Goal: Information Seeking & Learning: Find specific fact

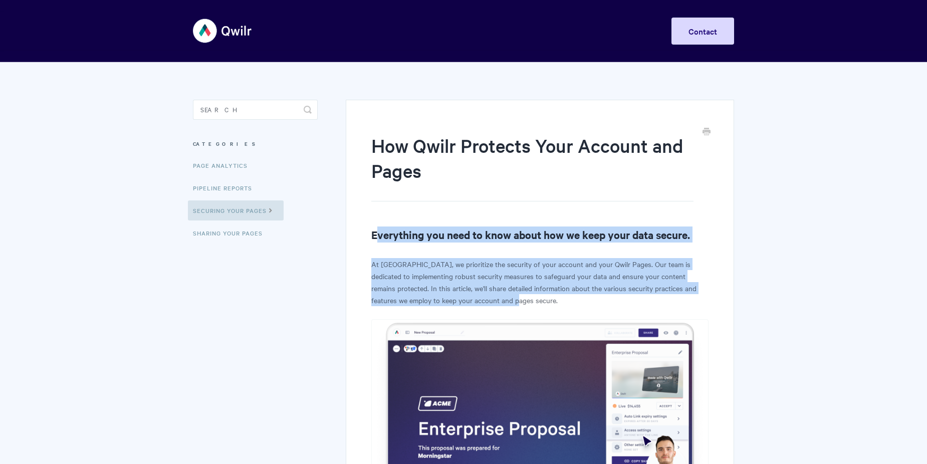
drag, startPoint x: 376, startPoint y: 235, endPoint x: 504, endPoint y: 301, distance: 143.6
click at [504, 301] on p "At Qwilr, we prioritize the security of your account and your Qwilr Pages. Our …" at bounding box center [539, 282] width 337 height 48
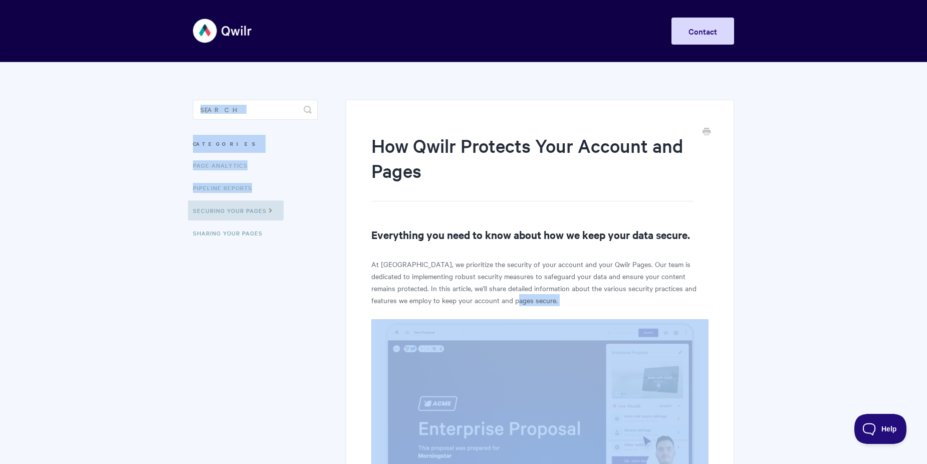
drag, startPoint x: 504, startPoint y: 301, endPoint x: 322, endPoint y: 195, distance: 210.8
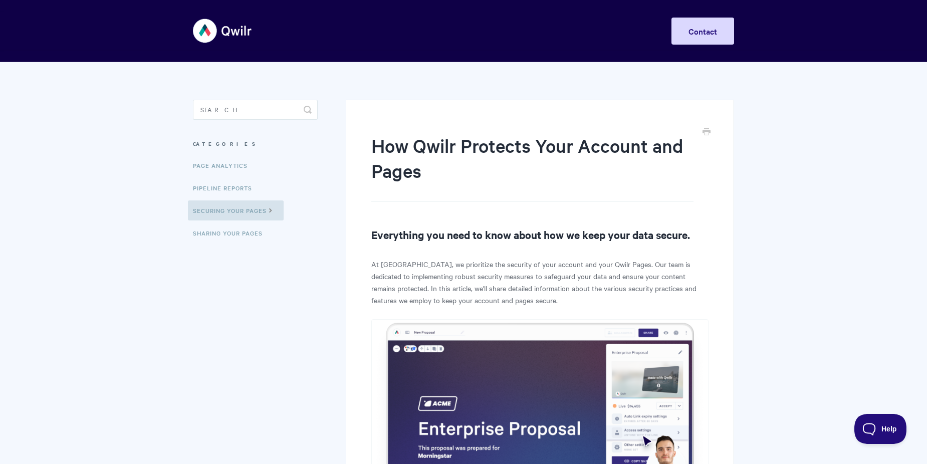
drag, startPoint x: 322, startPoint y: 195, endPoint x: 372, endPoint y: 264, distance: 84.6
click at [372, 264] on p "At Qwilr, we prioritize the security of your account and your Qwilr Pages. Our …" at bounding box center [539, 282] width 337 height 48
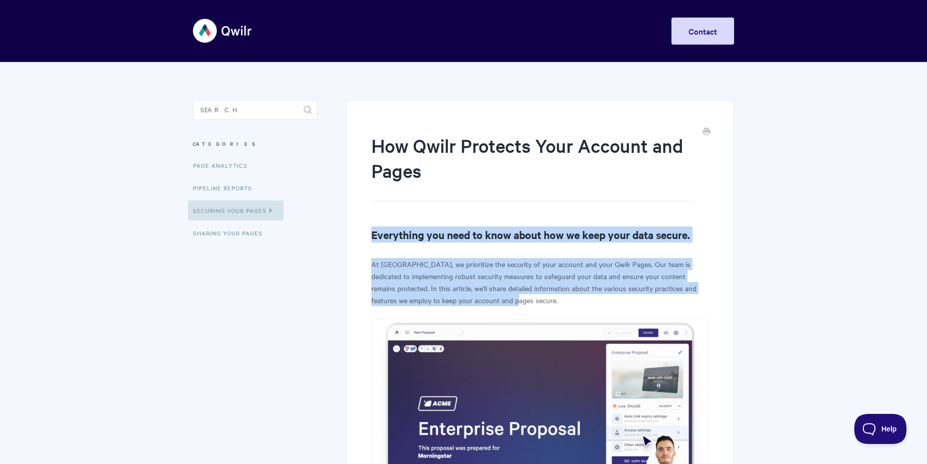
drag, startPoint x: 394, startPoint y: 240, endPoint x: 488, endPoint y: 299, distance: 111.2
drag, startPoint x: 488, startPoint y: 299, endPoint x: 528, endPoint y: 299, distance: 39.1
click at [528, 299] on p "At Qwilr, we prioritize the security of your account and your Qwilr Pages. Our …" at bounding box center [539, 282] width 337 height 48
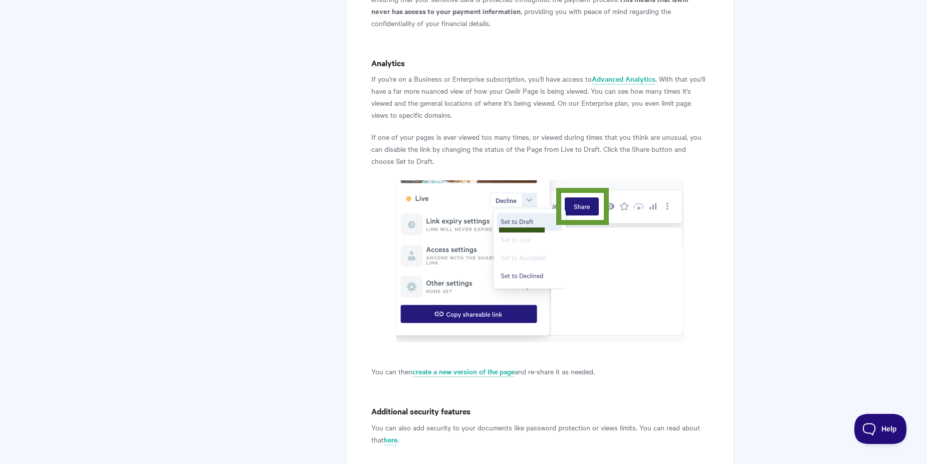
scroll to position [1202, 0]
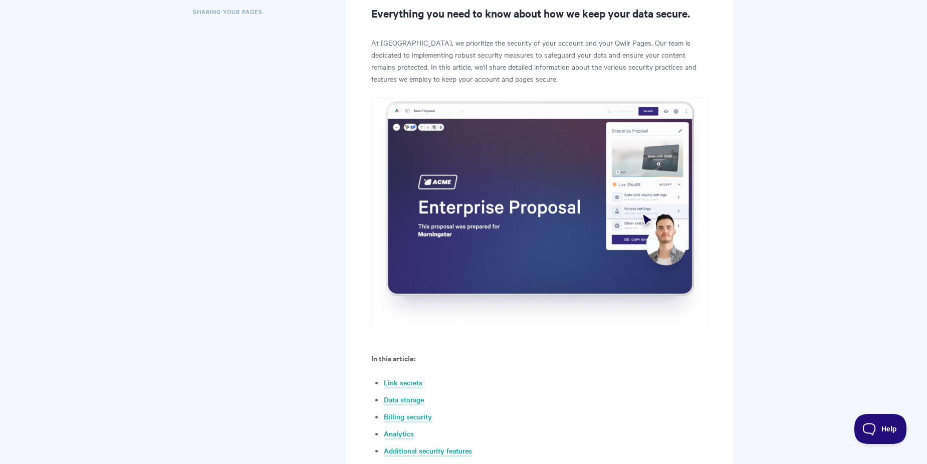
scroll to position [134, 0]
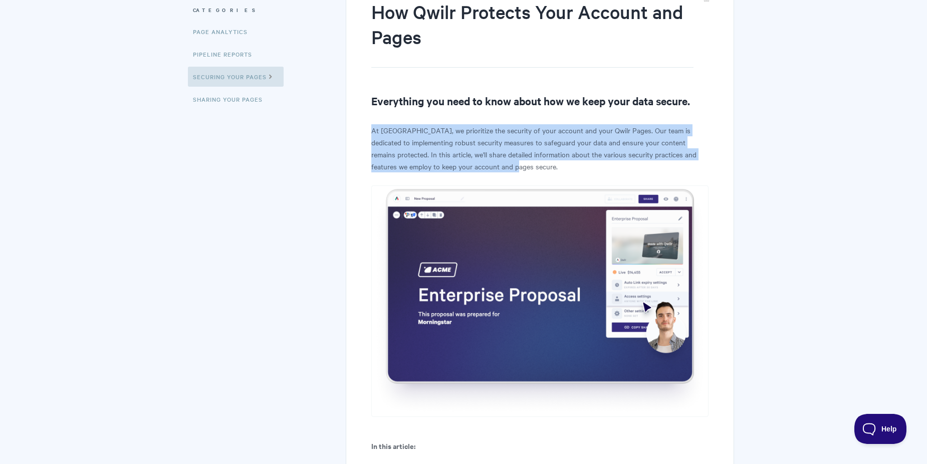
drag, startPoint x: 408, startPoint y: 126, endPoint x: 512, endPoint y: 171, distance: 113.5
click at [512, 172] on p "At Qwilr, we prioritize the security of your account and your Qwilr Pages. Our …" at bounding box center [539, 148] width 337 height 48
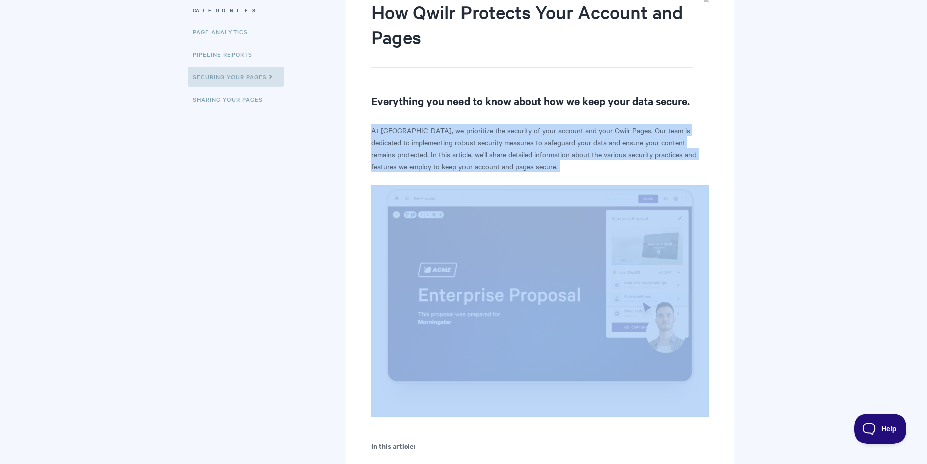
drag, startPoint x: 512, startPoint y: 172, endPoint x: 376, endPoint y: 131, distance: 141.9
click at [376, 131] on p "At Qwilr, we prioritize the security of your account and your Qwilr Pages. Our …" at bounding box center [539, 148] width 337 height 48
drag, startPoint x: 376, startPoint y: 131, endPoint x: 374, endPoint y: 142, distance: 11.7
click at [374, 142] on p "At Qwilr, we prioritize the security of your account and your Qwilr Pages. Our …" at bounding box center [539, 148] width 337 height 48
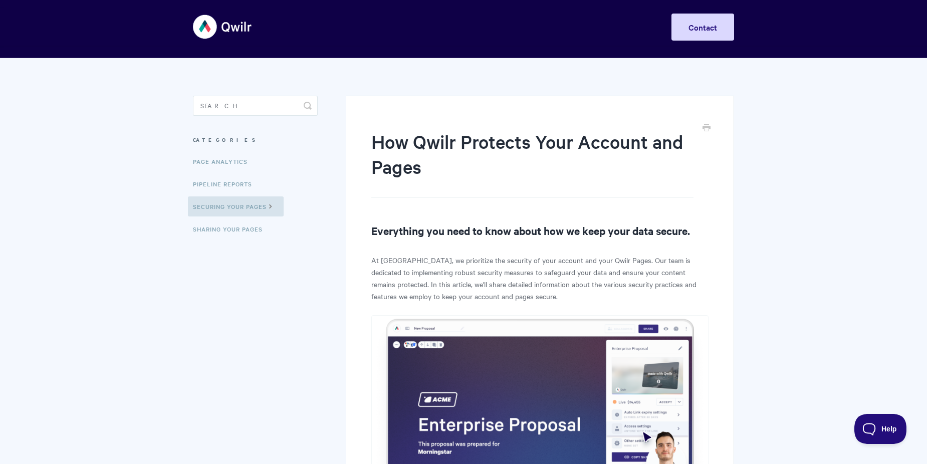
scroll to position [0, 0]
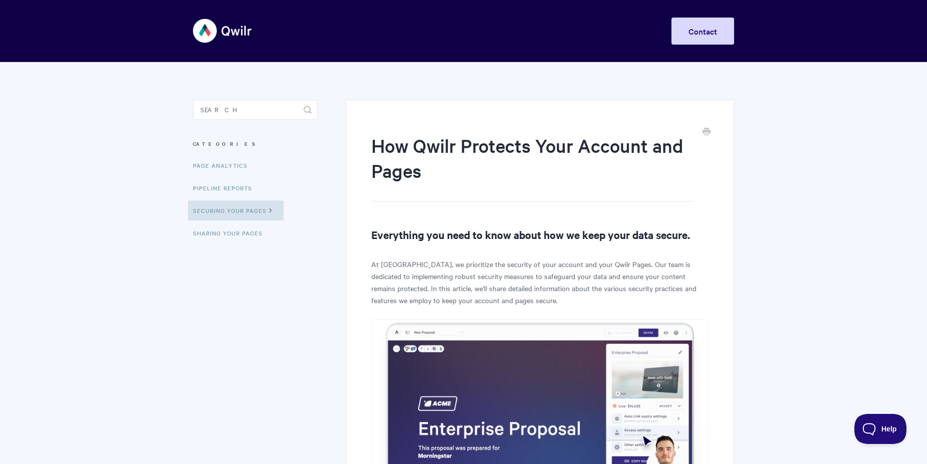
click at [371, 148] on h1 "How Qwilr Protects Your Account and Pages" at bounding box center [532, 167] width 322 height 69
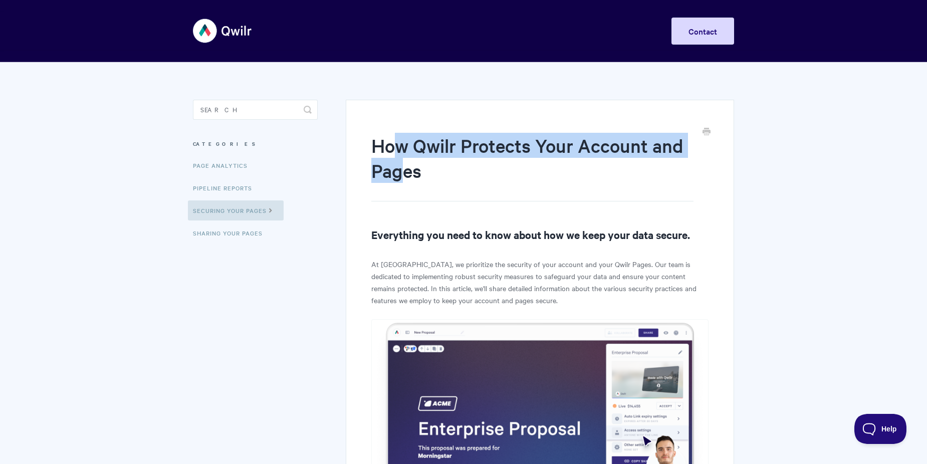
drag, startPoint x: 393, startPoint y: 151, endPoint x: 411, endPoint y: 164, distance: 21.8
click at [411, 164] on h1 "How Qwilr Protects Your Account and Pages" at bounding box center [532, 167] width 322 height 69
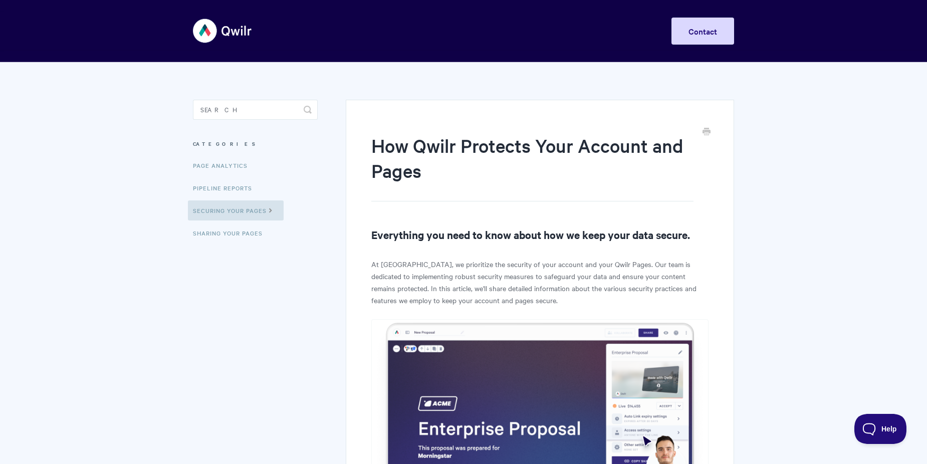
drag, startPoint x: 411, startPoint y: 164, endPoint x: 464, endPoint y: 177, distance: 55.2
click at [464, 177] on h1 "How Qwilr Protects Your Account and Pages" at bounding box center [532, 167] width 322 height 69
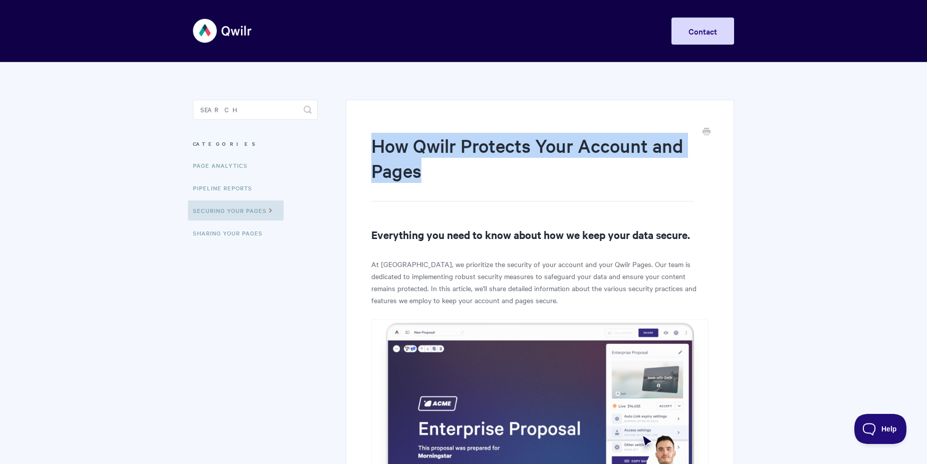
drag, startPoint x: 459, startPoint y: 176, endPoint x: 362, endPoint y: 136, distance: 105.1
drag, startPoint x: 362, startPoint y: 136, endPoint x: 398, endPoint y: 177, distance: 54.7
click at [398, 177] on h1 "How Qwilr Protects Your Account and Pages" at bounding box center [532, 167] width 322 height 69
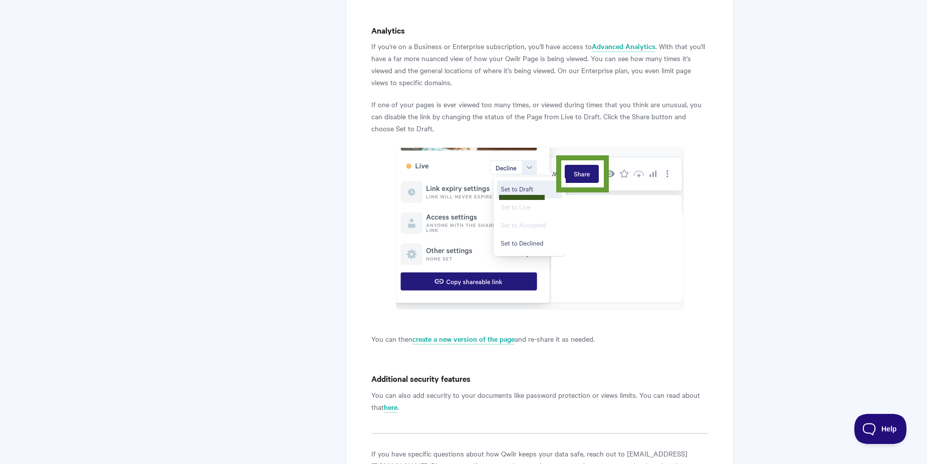
scroll to position [1152, 0]
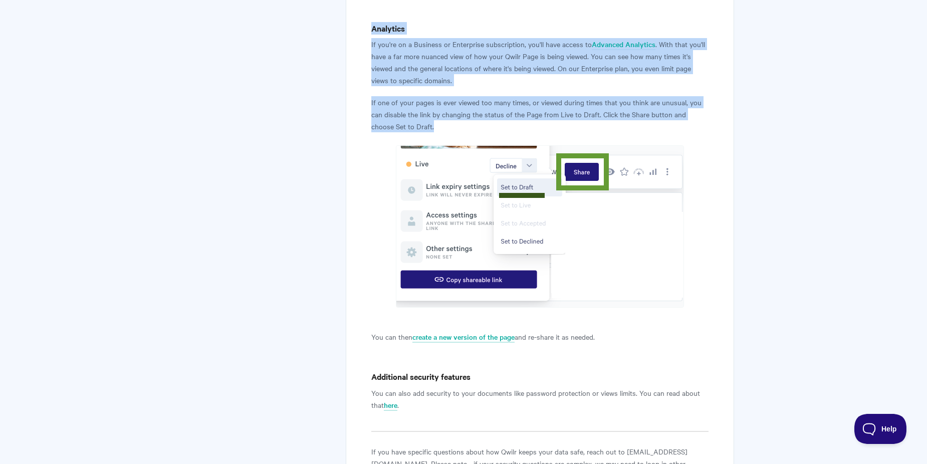
drag, startPoint x: 413, startPoint y: 117, endPoint x: 371, endPoint y: 27, distance: 100.2
click at [371, 27] on h4 "Analytics" at bounding box center [539, 28] width 337 height 13
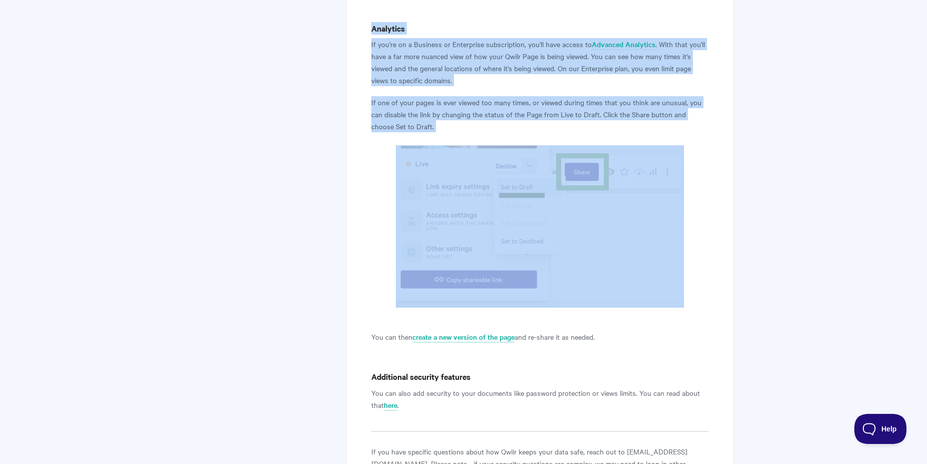
drag, startPoint x: 371, startPoint y: 27, endPoint x: 417, endPoint y: 130, distance: 113.2
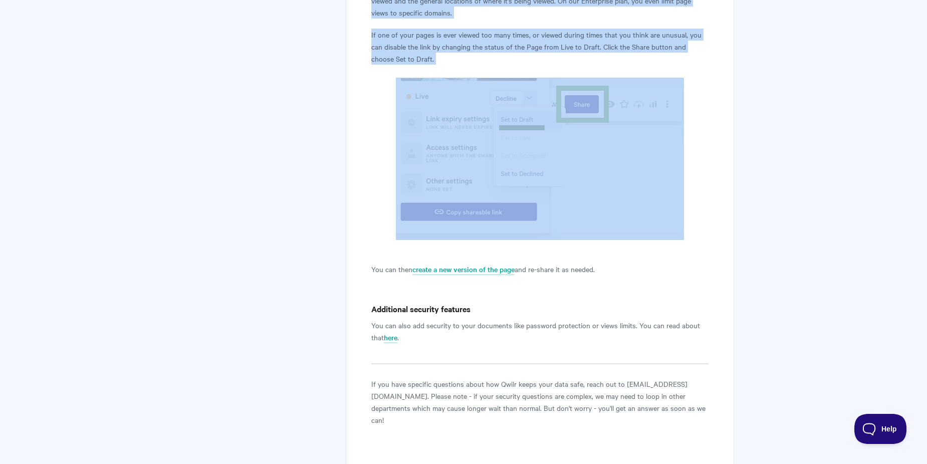
scroll to position [1286, 0]
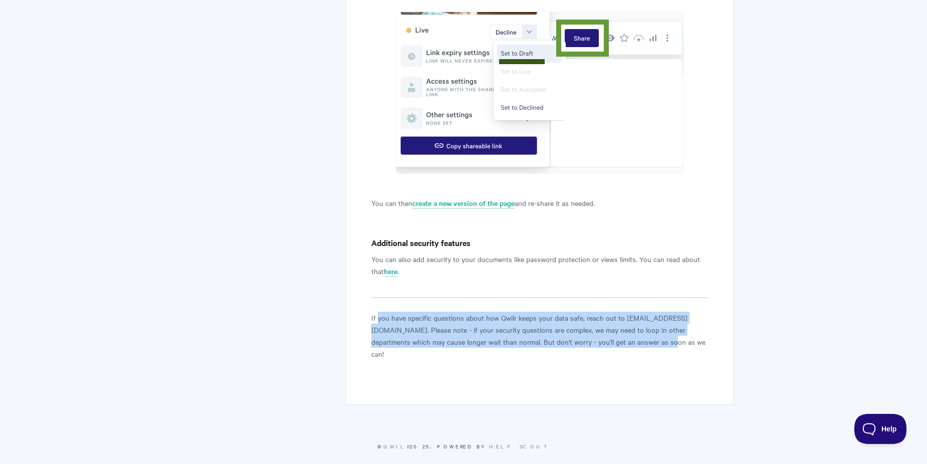
drag, startPoint x: 379, startPoint y: 310, endPoint x: 652, endPoint y: 350, distance: 276.0
drag, startPoint x: 564, startPoint y: 331, endPoint x: 402, endPoint y: 323, distance: 162.0
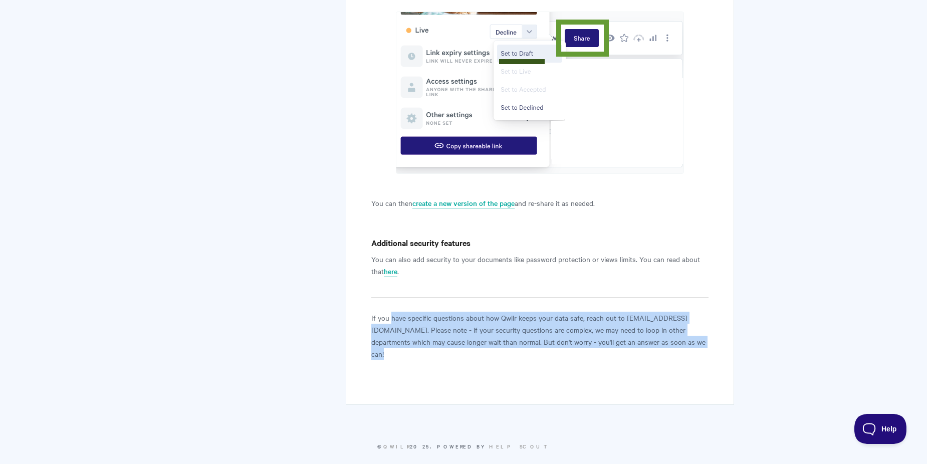
click at [402, 323] on p "If you have specific questions about how Qwilr keeps your data safe, reach out …" at bounding box center [539, 336] width 337 height 48
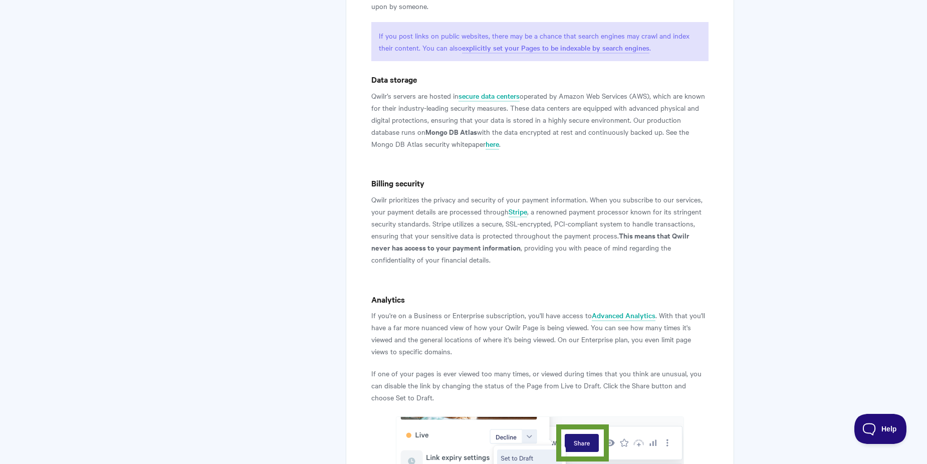
scroll to position [785, 0]
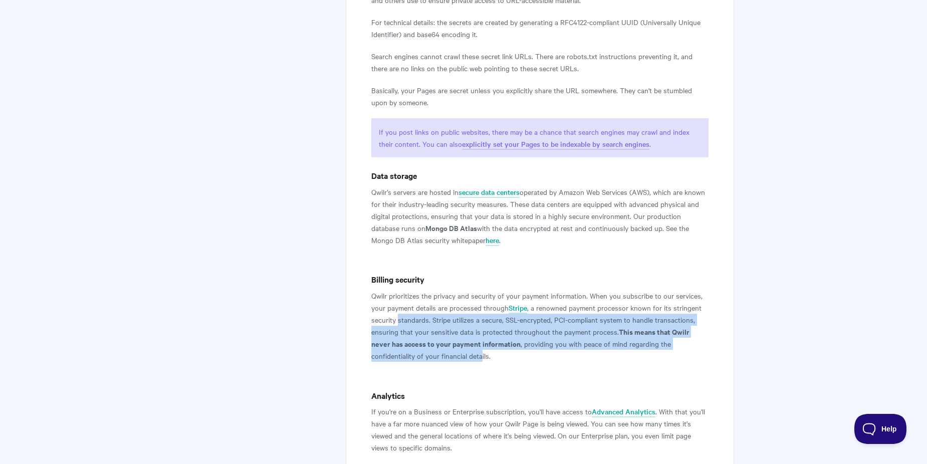
drag, startPoint x: 482, startPoint y: 360, endPoint x: 398, endPoint y: 320, distance: 93.0
click at [398, 320] on p "Qwilr prioritizes the privacy and security of your payment information. When yo…" at bounding box center [539, 326] width 337 height 72
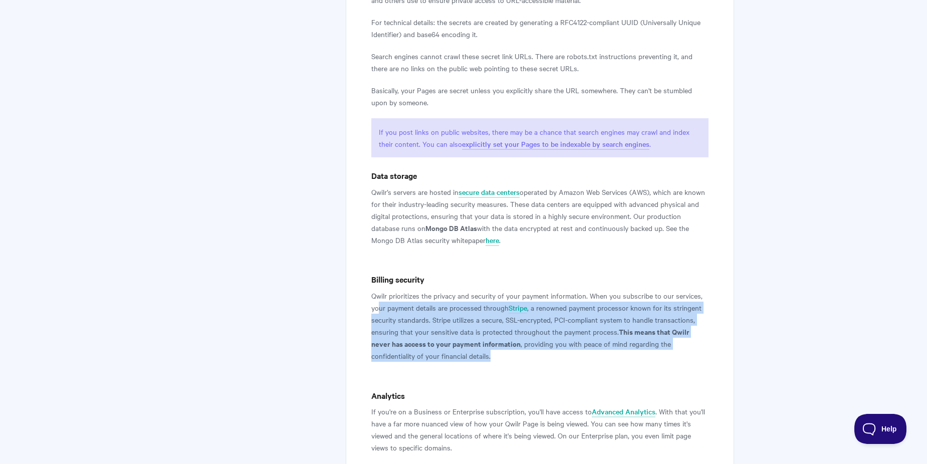
drag, startPoint x: 380, startPoint y: 307, endPoint x: 508, endPoint y: 353, distance: 136.0
click at [508, 353] on p "Qwilr prioritizes the privacy and security of your payment information. When yo…" at bounding box center [539, 326] width 337 height 72
click at [509, 353] on p "Qwilr prioritizes the privacy and security of your payment information. When yo…" at bounding box center [539, 326] width 337 height 72
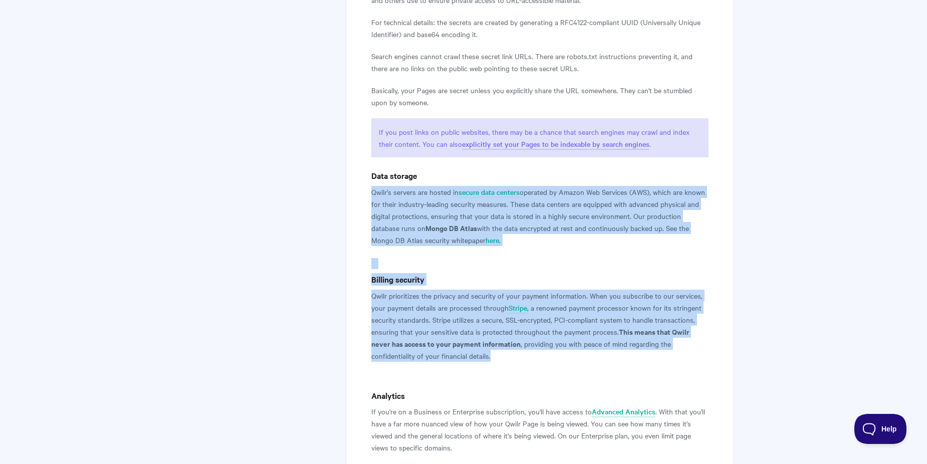
drag, startPoint x: 509, startPoint y: 354, endPoint x: 358, endPoint y: 183, distance: 227.5
click at [358, 183] on div "How Qwilr Protects Your Account and Pages Everything you need to know about how…" at bounding box center [540, 110] width 388 height 1591
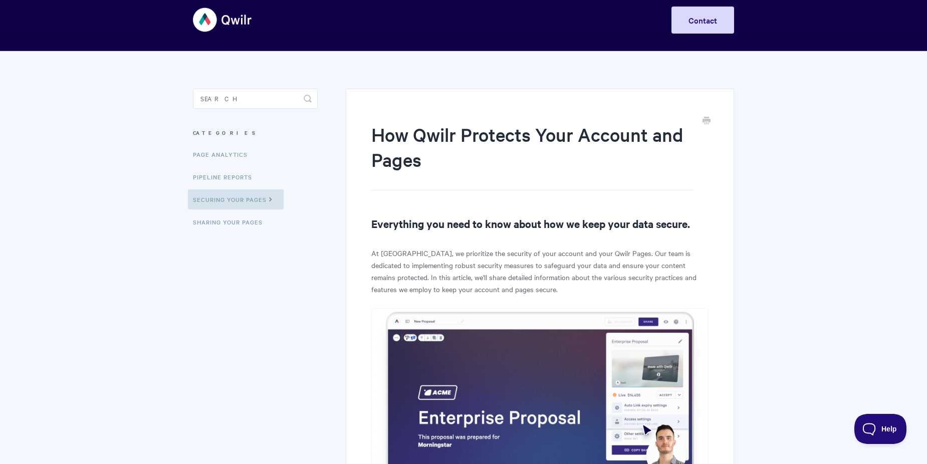
scroll to position [0, 0]
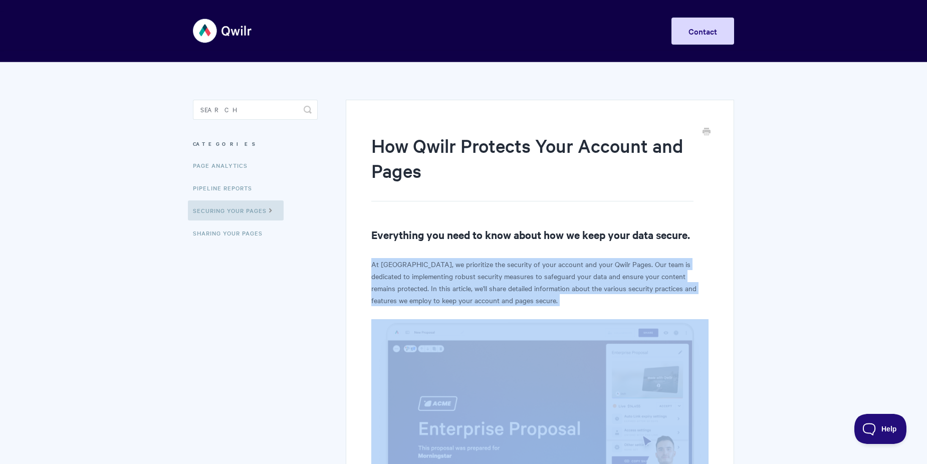
drag, startPoint x: 373, startPoint y: 264, endPoint x: 494, endPoint y: 307, distance: 128.7
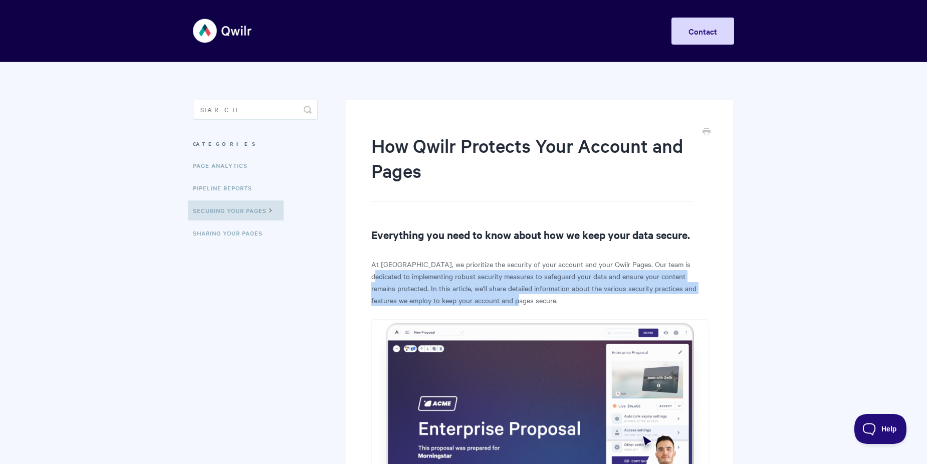
drag, startPoint x: 488, startPoint y: 304, endPoint x: 368, endPoint y: 271, distance: 124.8
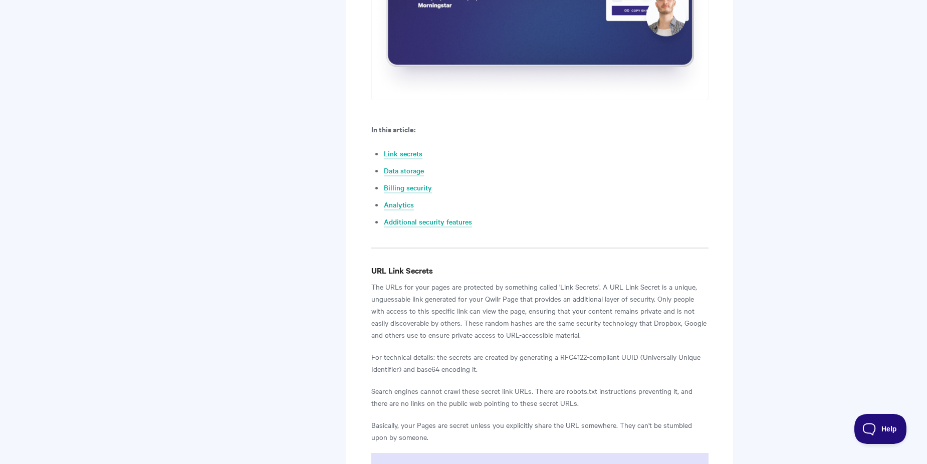
scroll to position [451, 0]
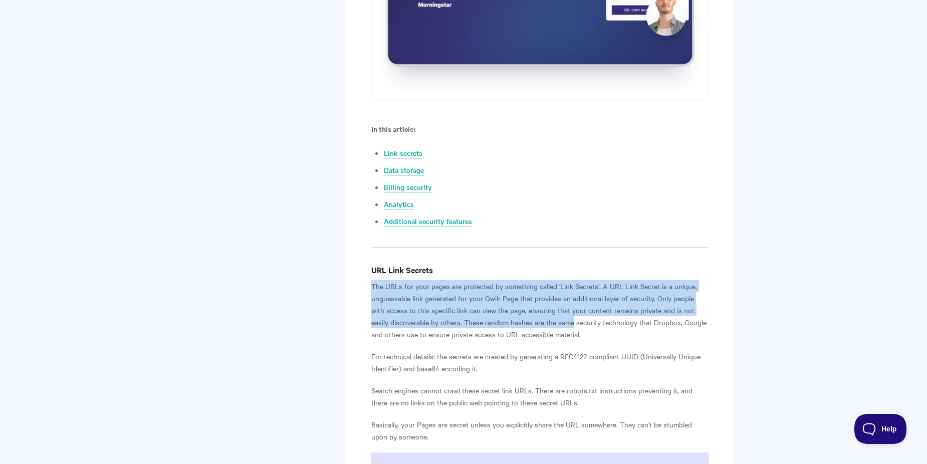
drag, startPoint x: 369, startPoint y: 284, endPoint x: 554, endPoint y: 324, distance: 189.1
click at [554, 324] on div "How Qwilr Protects Your Account and Pages Everything you need to know about how…" at bounding box center [540, 444] width 388 height 1591
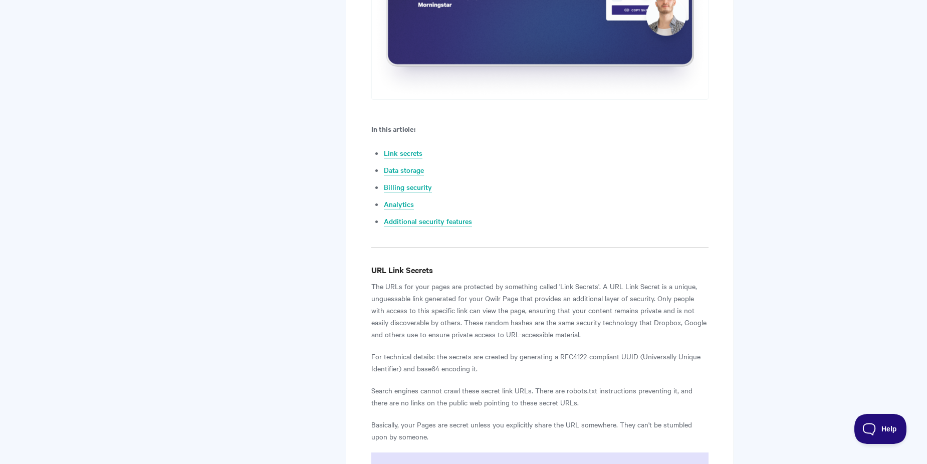
drag, startPoint x: 554, startPoint y: 324, endPoint x: 582, endPoint y: 325, distance: 27.6
click at [582, 325] on p "The URLs for your pages are protected by something called 'Link Secrets'. A URL…" at bounding box center [539, 310] width 337 height 60
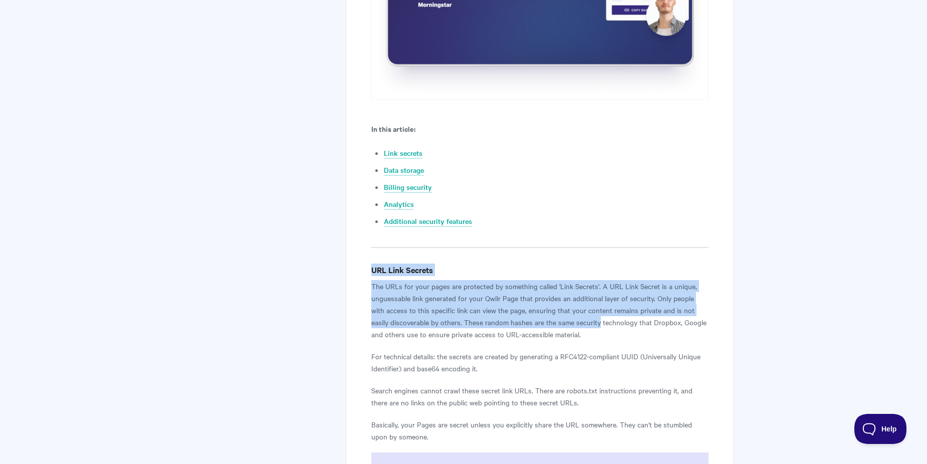
drag, startPoint x: 578, startPoint y: 323, endPoint x: 367, endPoint y: 272, distance: 217.1
click at [367, 272] on div "How Qwilr Protects Your Account and Pages Everything you need to know about how…" at bounding box center [540, 444] width 388 height 1591
click at [367, 270] on div "How Qwilr Protects Your Account and Pages Everything you need to know about how…" at bounding box center [540, 444] width 388 height 1591
drag, startPoint x: 373, startPoint y: 287, endPoint x: 512, endPoint y: 325, distance: 144.4
click at [512, 325] on p "The URLs for your pages are protected by something called 'Link Secrets'. A URL…" at bounding box center [539, 310] width 337 height 60
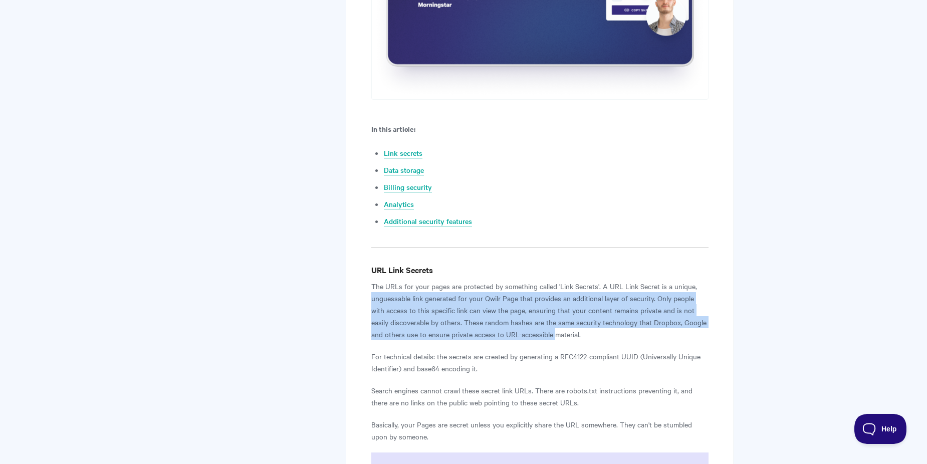
drag, startPoint x: 512, startPoint y: 325, endPoint x: 363, endPoint y: 297, distance: 151.5
click at [363, 297] on div "How Qwilr Protects Your Account and Pages Everything you need to know about how…" at bounding box center [540, 444] width 388 height 1591
drag, startPoint x: 363, startPoint y: 297, endPoint x: 394, endPoint y: 307, distance: 32.3
click at [394, 307] on p "The URLs for your pages are protected by something called 'Link Secrets'. A URL…" at bounding box center [539, 310] width 337 height 60
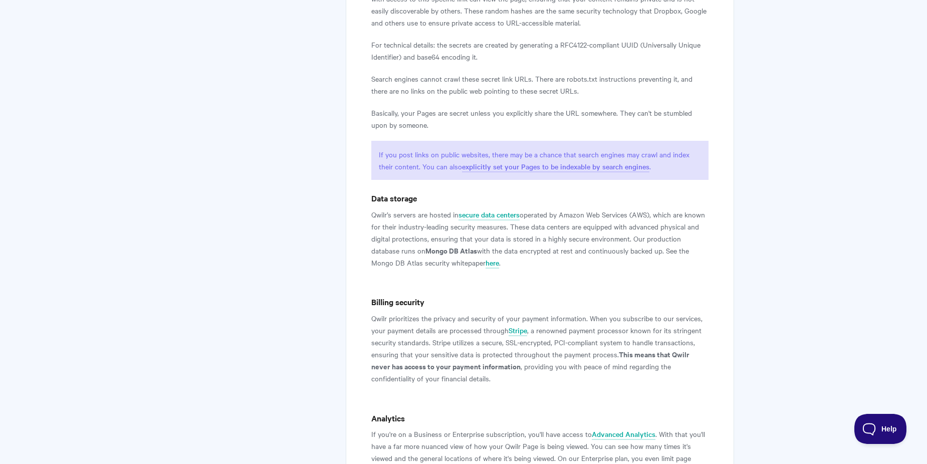
scroll to position [852, 0]
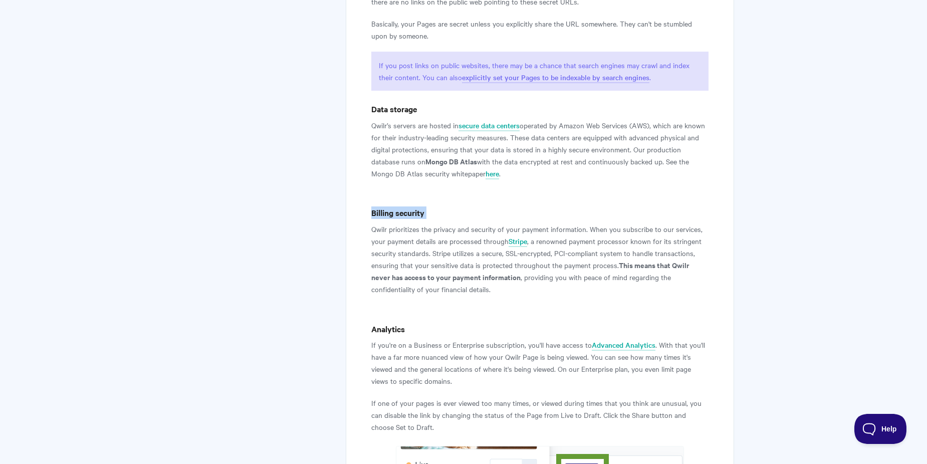
drag, startPoint x: 368, startPoint y: 220, endPoint x: 372, endPoint y: 215, distance: 7.1
click at [372, 215] on div "How Qwilr Protects Your Account and Pages Everything you need to know about how…" at bounding box center [540, 43] width 388 height 1591
click at [372, 215] on h4 "Billing security" at bounding box center [539, 212] width 337 height 13
drag, startPoint x: 499, startPoint y: 296, endPoint x: 367, endPoint y: 214, distance: 155.4
click at [367, 214] on div "How Qwilr Protects Your Account and Pages Everything you need to know about how…" at bounding box center [540, 43] width 388 height 1591
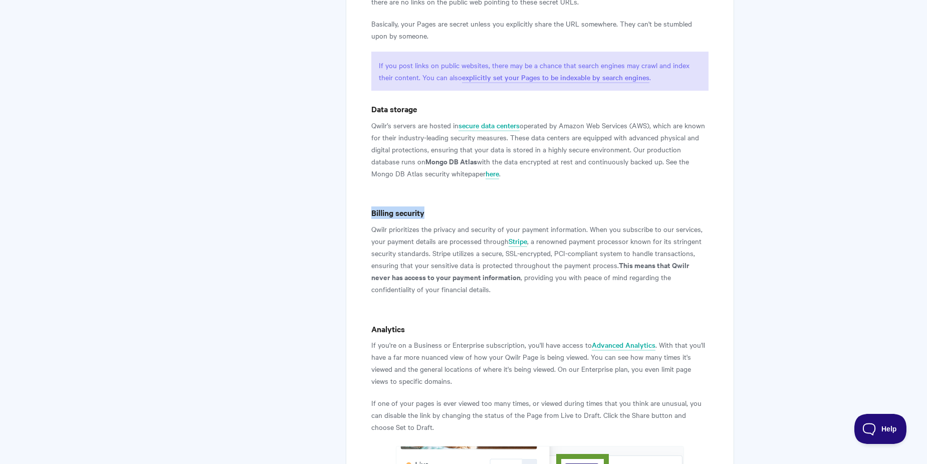
click at [367, 214] on div "How Qwilr Protects Your Account and Pages Everything you need to know about how…" at bounding box center [540, 43] width 388 height 1591
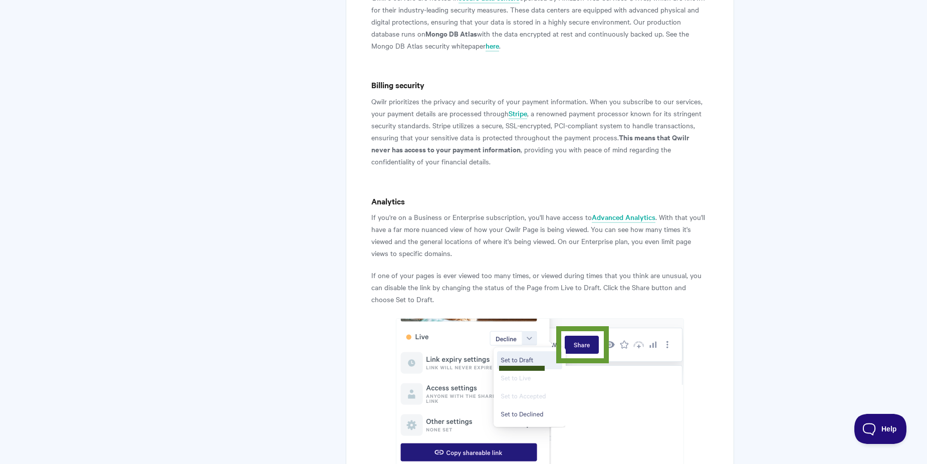
scroll to position [1102, 0]
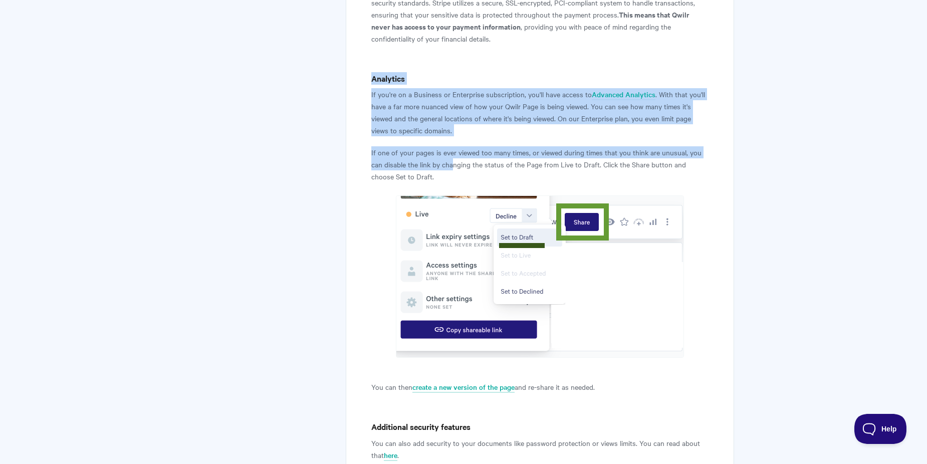
drag, startPoint x: 427, startPoint y: 159, endPoint x: 358, endPoint y: 72, distance: 112.0
drag, startPoint x: 358, startPoint y: 72, endPoint x: 420, endPoint y: 139, distance: 92.2
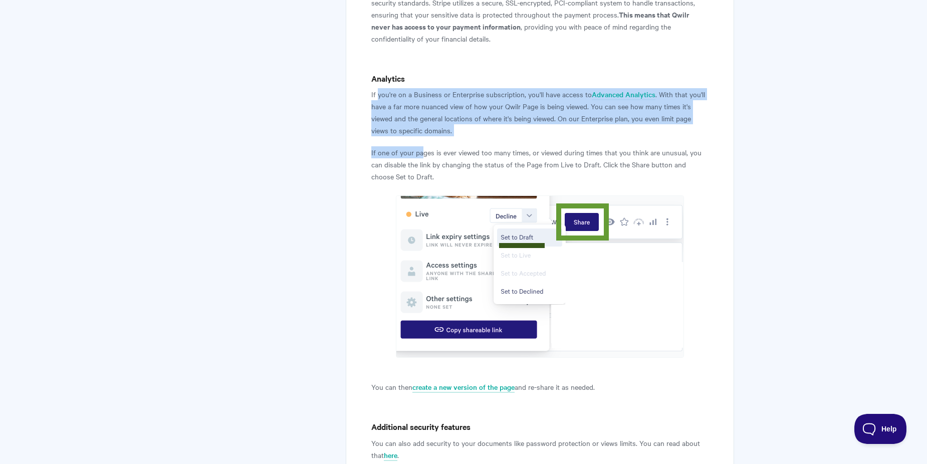
drag, startPoint x: 422, startPoint y: 157, endPoint x: 377, endPoint y: 88, distance: 82.3
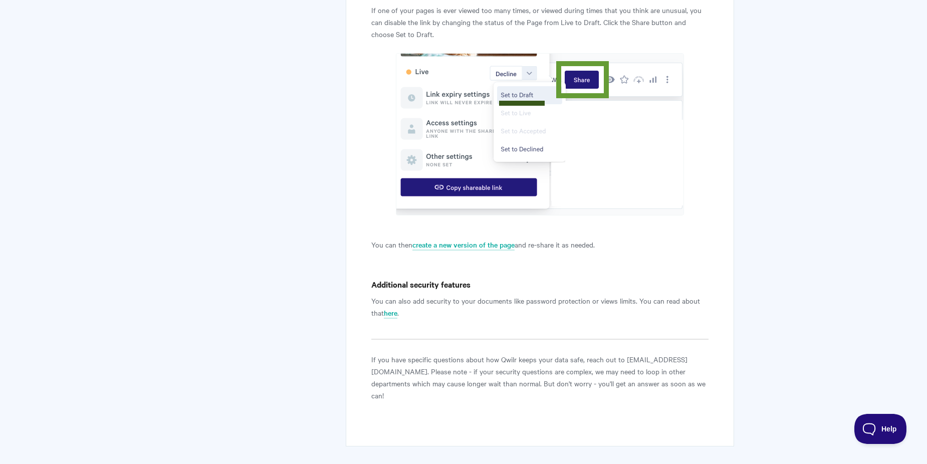
scroll to position [1286, 0]
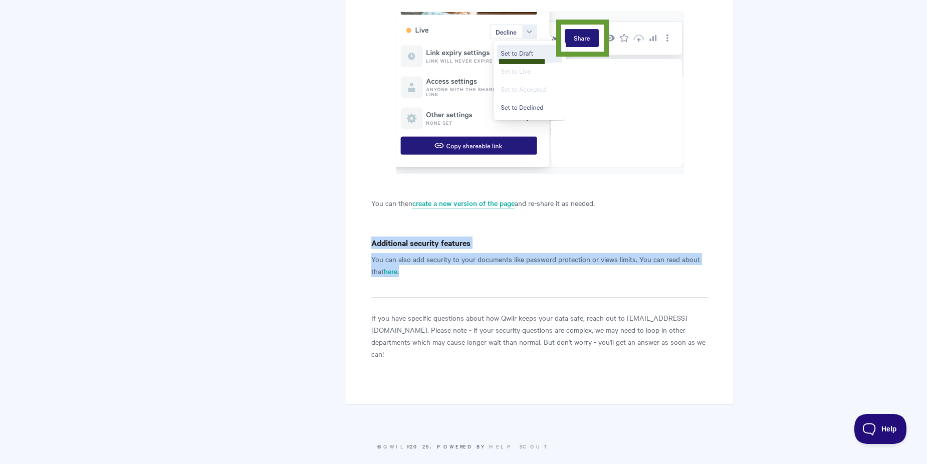
drag, startPoint x: 405, startPoint y: 271, endPoint x: 367, endPoint y: 243, distance: 47.0
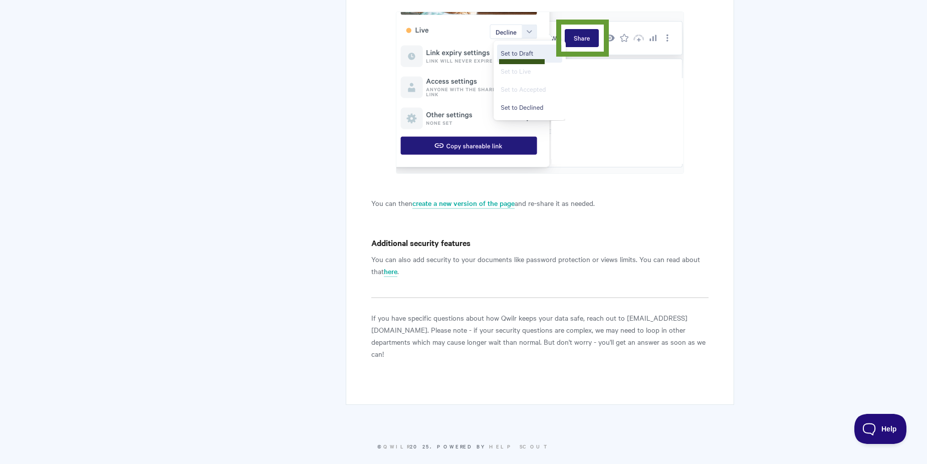
click at [398, 336] on p "If you have specific questions about how Qwilr keeps your data safe, reach out …" at bounding box center [539, 336] width 337 height 48
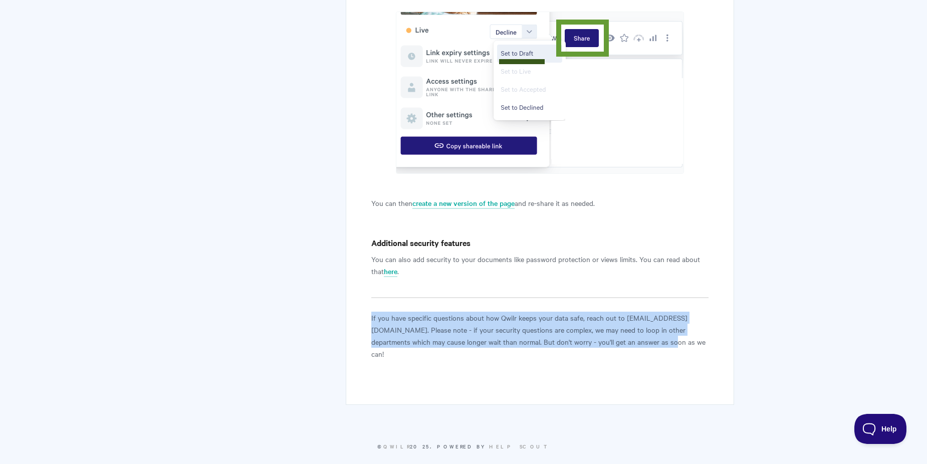
drag, startPoint x: 365, startPoint y: 316, endPoint x: 645, endPoint y: 349, distance: 281.5
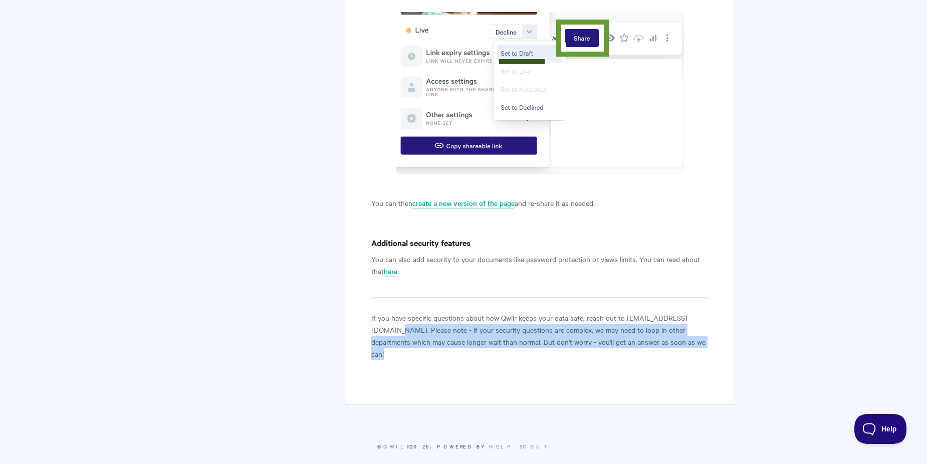
drag, startPoint x: 645, startPoint y: 349, endPoint x: 279, endPoint y: 325, distance: 366.6
drag, startPoint x: 279, startPoint y: 325, endPoint x: 410, endPoint y: 355, distance: 134.8
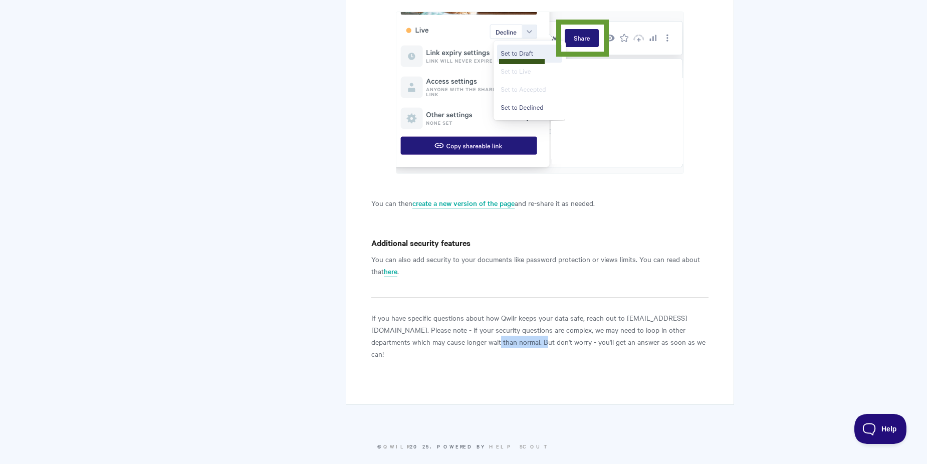
drag, startPoint x: 449, startPoint y: 345, endPoint x: 495, endPoint y: 340, distance: 46.3
click at [495, 340] on p "If you have specific questions about how Qwilr keeps your data safe, reach out …" at bounding box center [539, 336] width 337 height 48
drag, startPoint x: 495, startPoint y: 340, endPoint x: 497, endPoint y: 348, distance: 7.7
drag, startPoint x: 497, startPoint y: 344, endPoint x: 518, endPoint y: 345, distance: 21.0
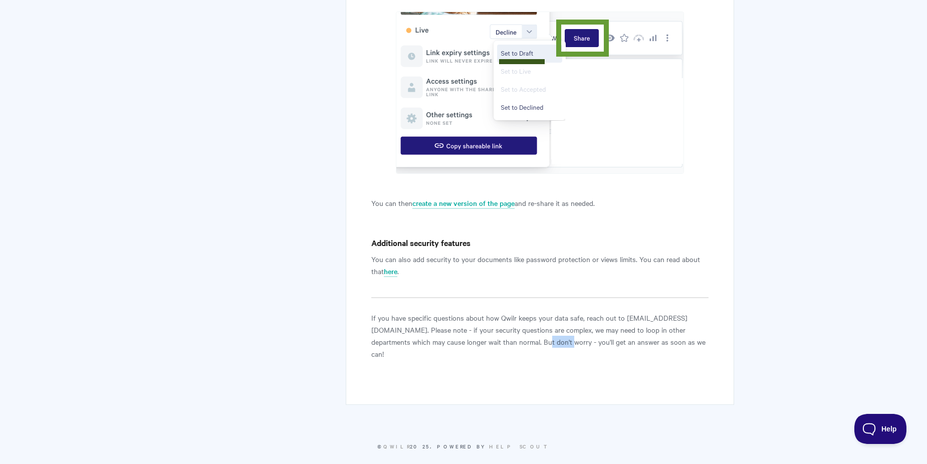
click at [518, 345] on p "If you have specific questions about how Qwilr keeps your data safe, reach out …" at bounding box center [539, 336] width 337 height 48
drag, startPoint x: 518, startPoint y: 345, endPoint x: 423, endPoint y: 325, distance: 96.7
click at [423, 325] on p "If you have specific questions about how Qwilr keeps your data safe, reach out …" at bounding box center [539, 336] width 337 height 48
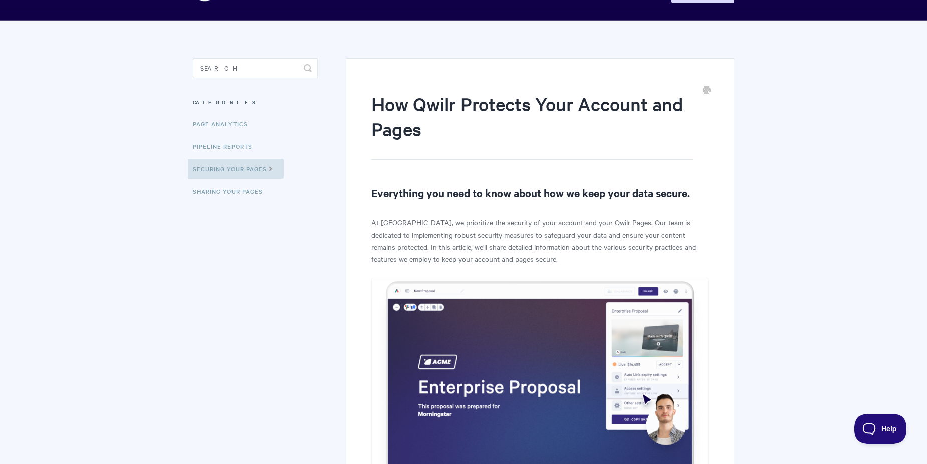
scroll to position [0, 0]
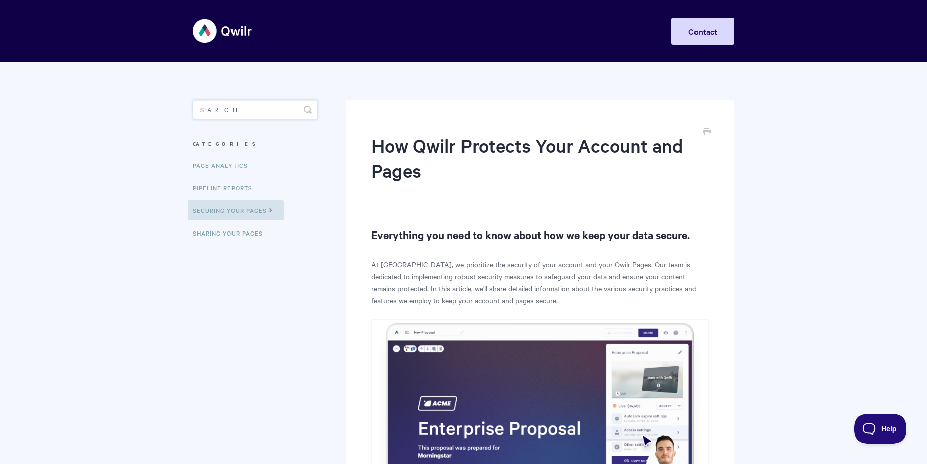
click at [224, 115] on input "Search" at bounding box center [255, 110] width 125 height 20
type input "a"
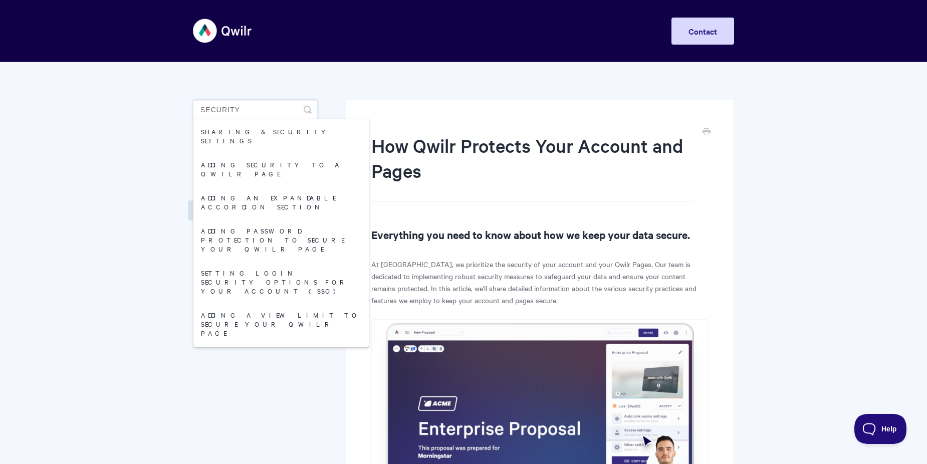
type input "security"
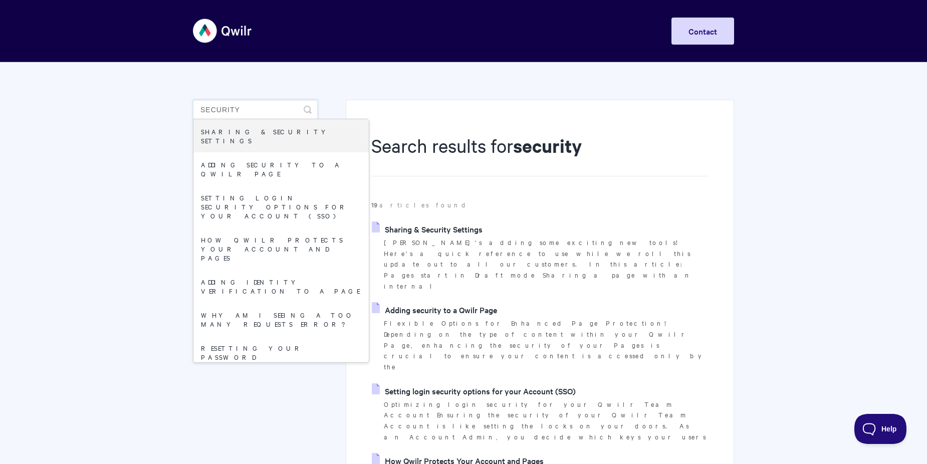
drag, startPoint x: 255, startPoint y: 107, endPoint x: 144, endPoint y: 98, distance: 111.6
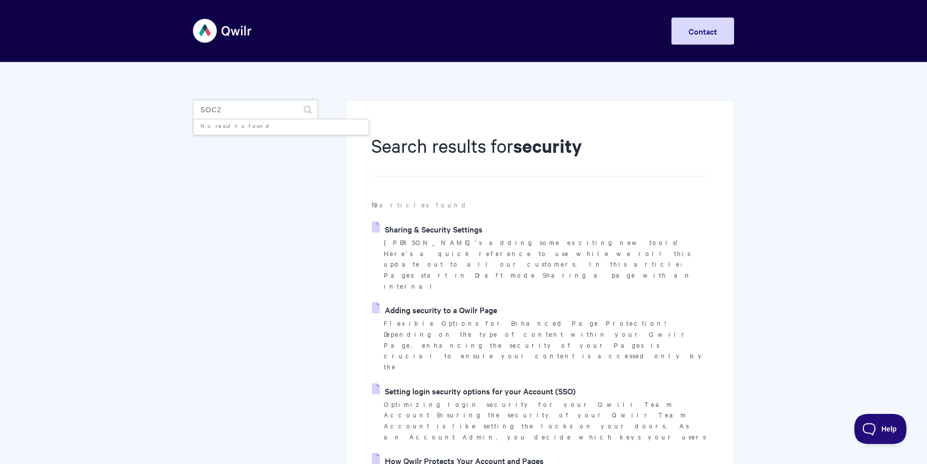
type input "soc2"
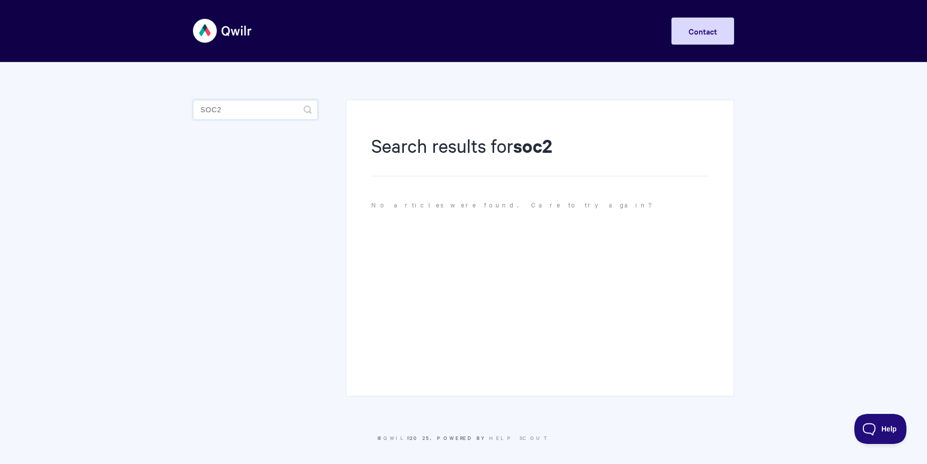
click at [215, 112] on input "soc2" at bounding box center [255, 110] width 125 height 20
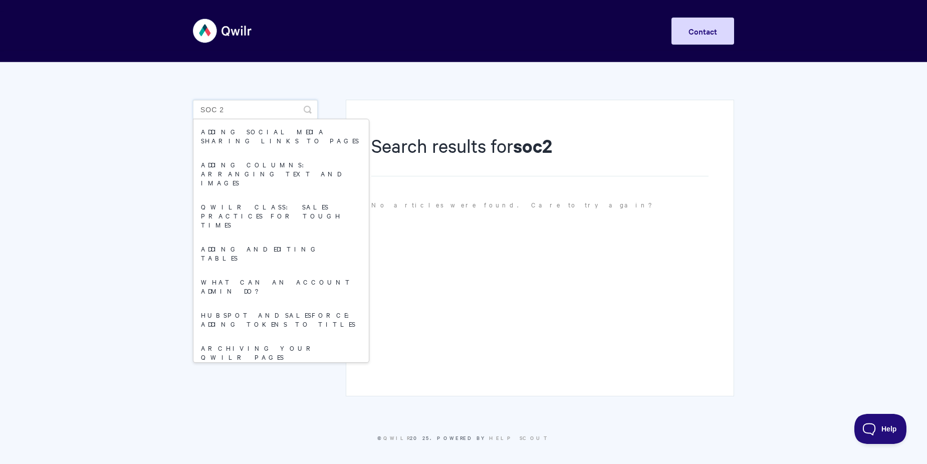
click at [232, 105] on input "soc 2" at bounding box center [255, 110] width 125 height 20
type input "soc 2"
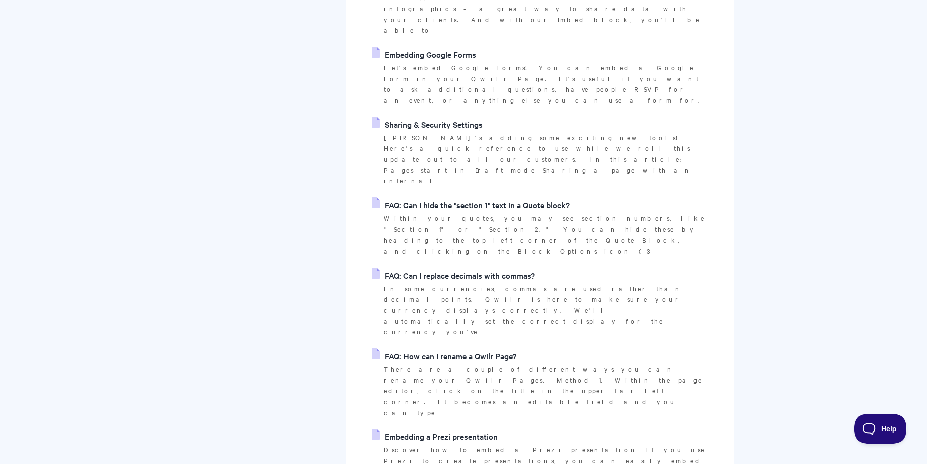
scroll to position [2326, 0]
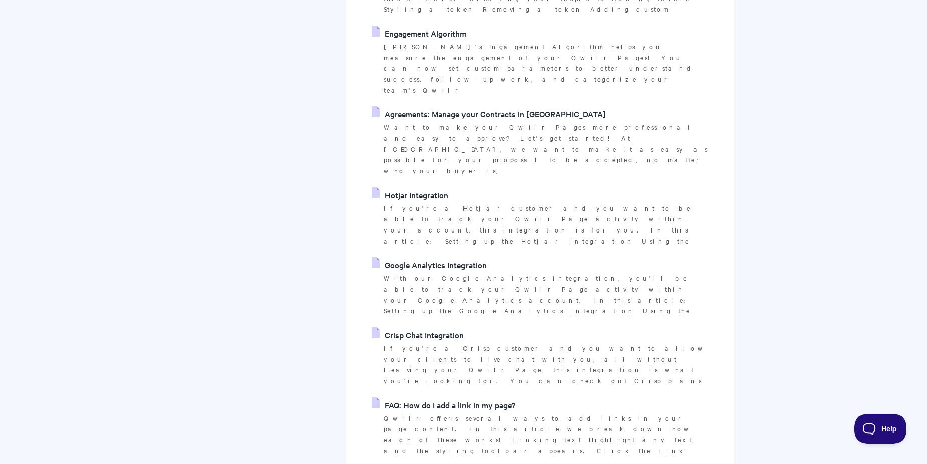
scroll to position [2326, 0]
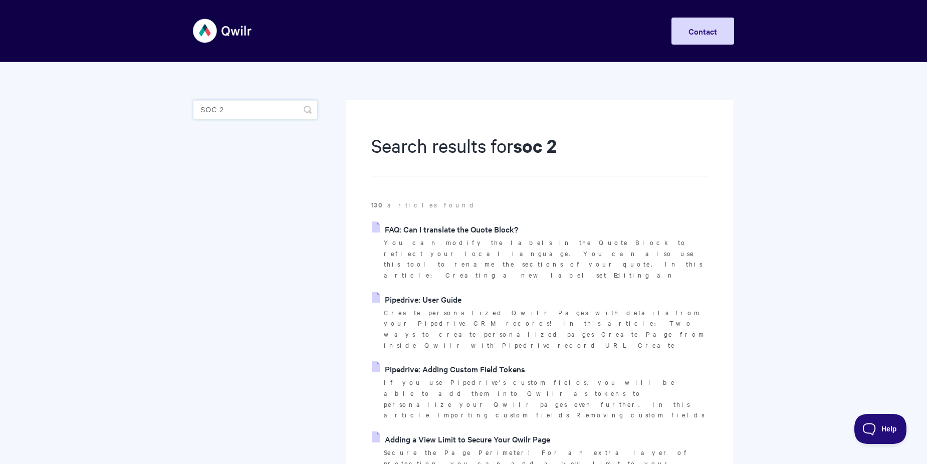
click at [243, 109] on input "soc 2" at bounding box center [255, 110] width 125 height 20
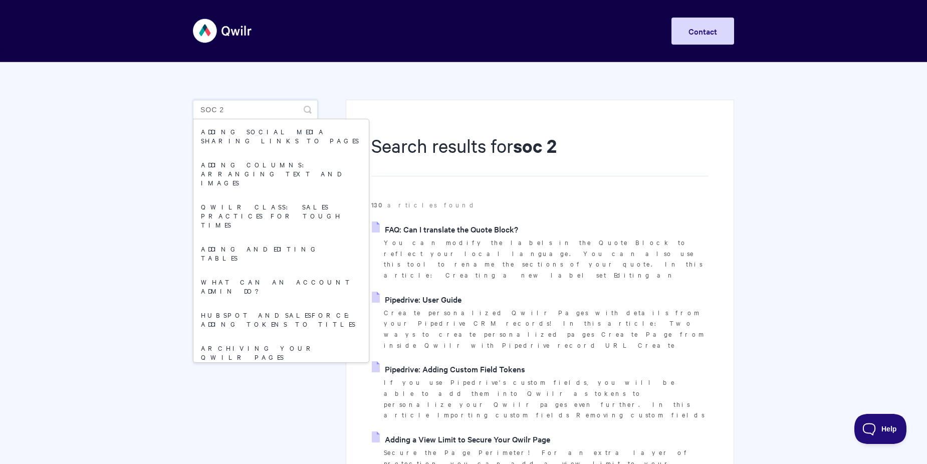
drag, startPoint x: 244, startPoint y: 112, endPoint x: 198, endPoint y: 103, distance: 47.5
click at [198, 103] on input "soc 2" at bounding box center [255, 110] width 125 height 20
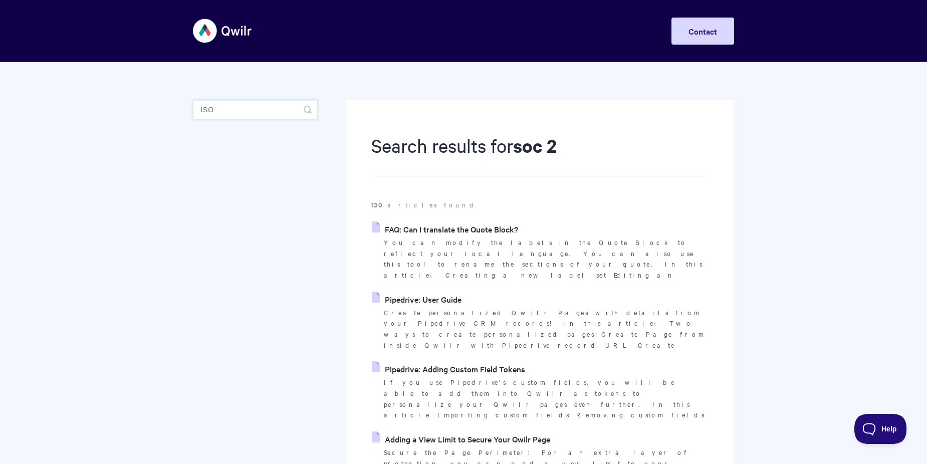
type input "iso"
drag, startPoint x: 416, startPoint y: 203, endPoint x: 357, endPoint y: 207, distance: 58.8
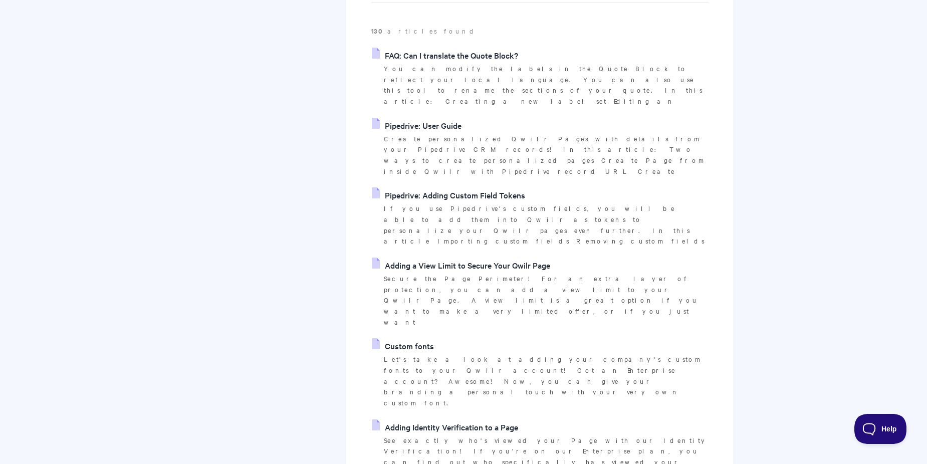
scroll to position [301, 0]
